Goal: Navigation & Orientation: Find specific page/section

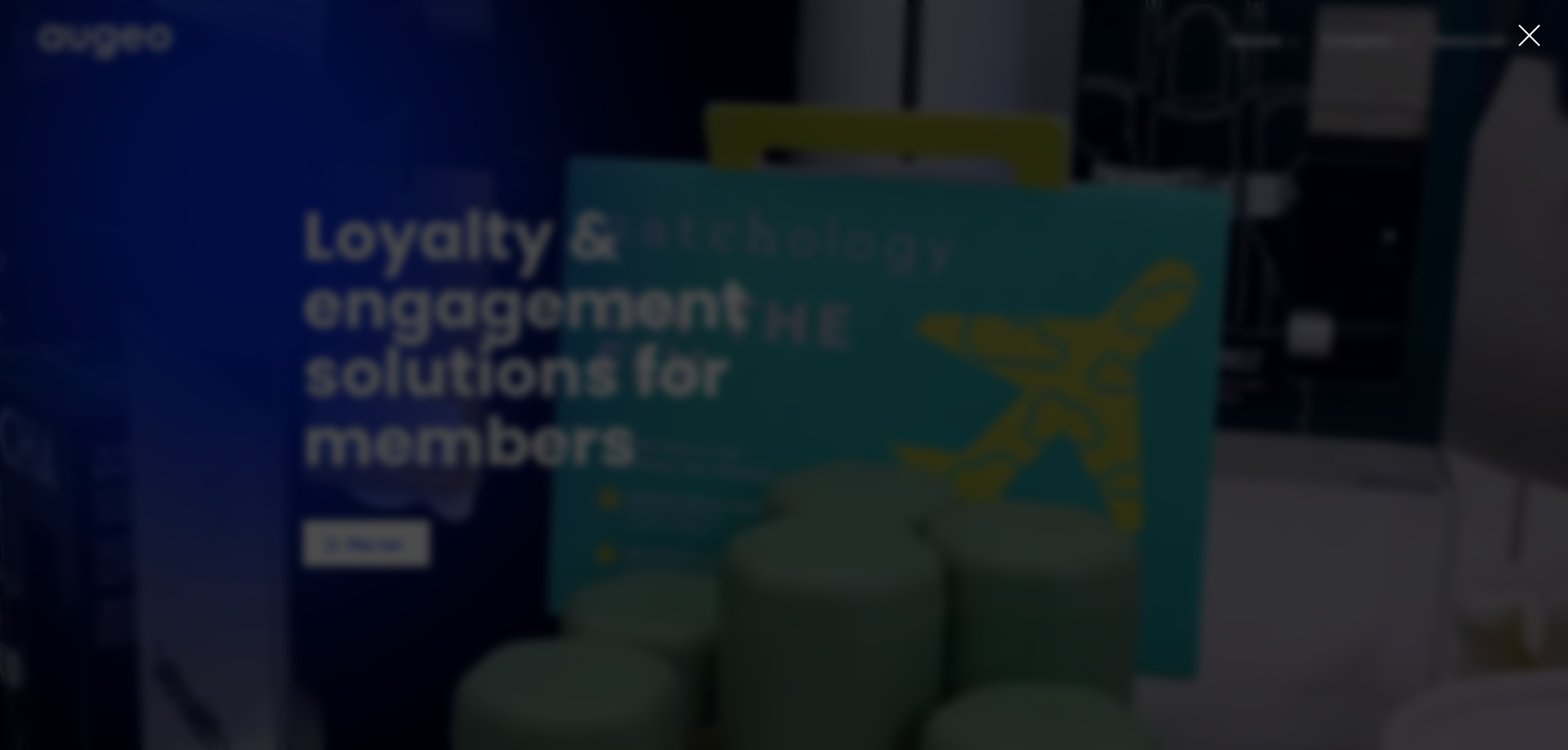
click at [1278, 44] on div at bounding box center [784, 375] width 1568 height 750
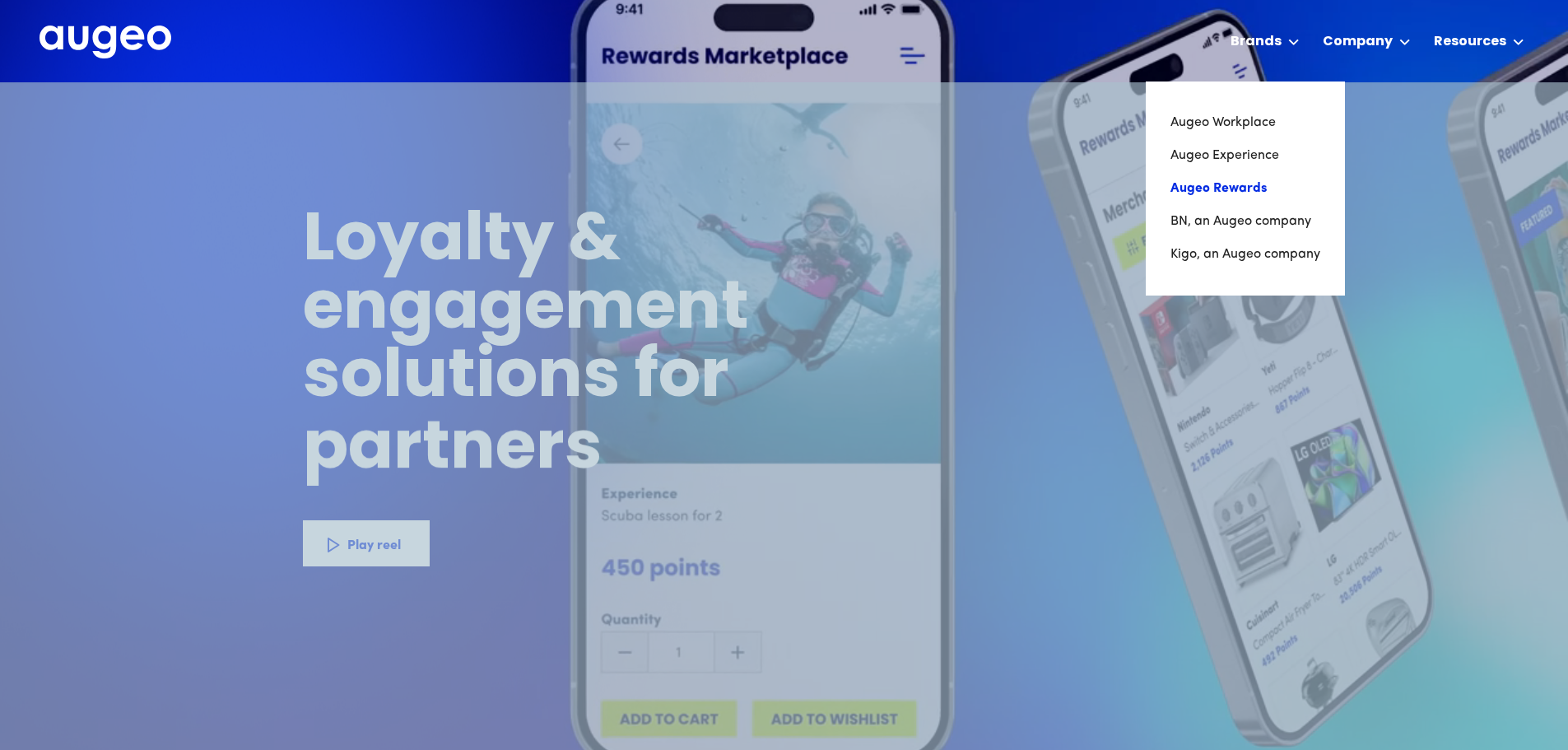
click at [1236, 182] on link "Augeo Rewards" at bounding box center [1245, 188] width 150 height 33
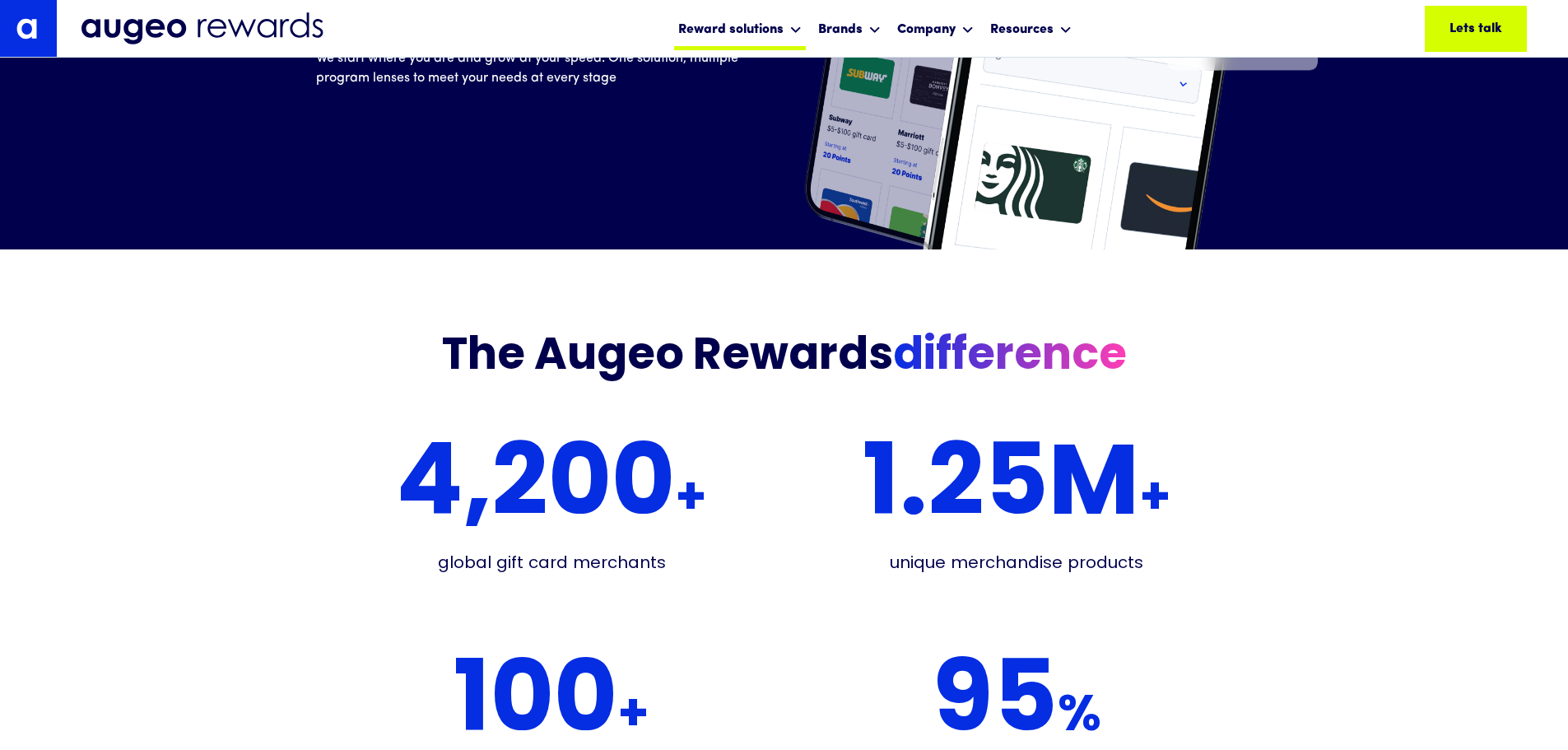
scroll to position [2987, 0]
